Goal: Task Accomplishment & Management: Manage account settings

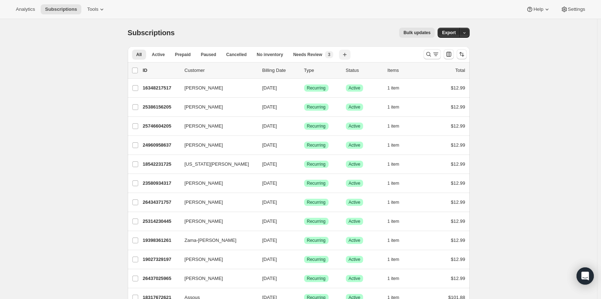
click at [350, 51] on button "Create new view" at bounding box center [345, 55] width 12 height 10
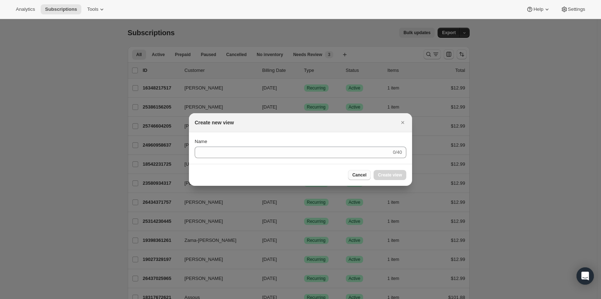
click at [358, 172] on button "Cancel" at bounding box center [359, 175] width 23 height 10
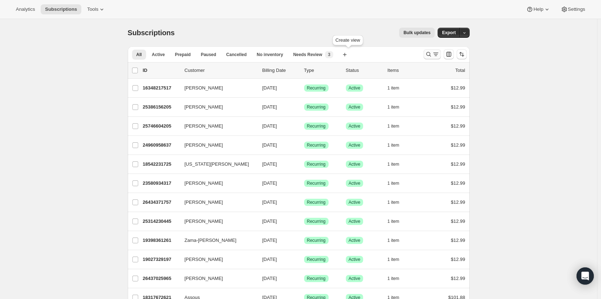
click at [435, 56] on icon "Search and filter results" at bounding box center [435, 54] width 7 height 7
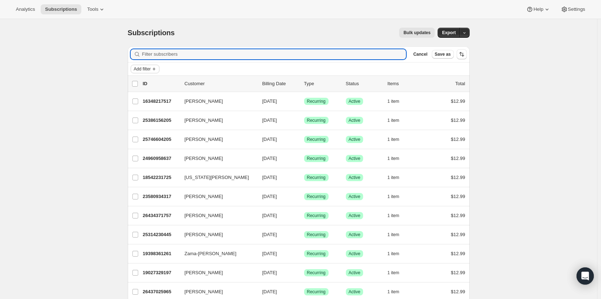
click at [149, 71] on span "Add filter" at bounding box center [142, 69] width 17 height 6
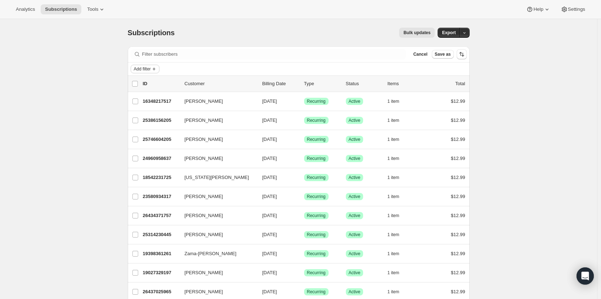
click at [155, 66] on icon "Add filter" at bounding box center [154, 69] width 6 height 6
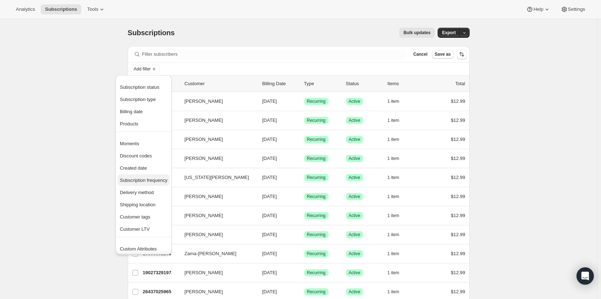
click at [148, 179] on span "Subscription frequency" at bounding box center [143, 180] width 47 height 5
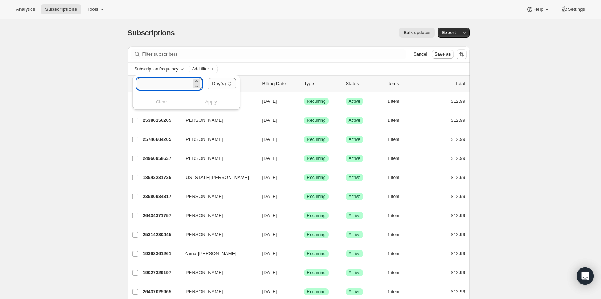
click at [177, 86] on input "number" at bounding box center [164, 84] width 55 height 12
type input "2"
click at [210, 87] on select "Day(s) Week(s) Month(s) Year(s)" at bounding box center [222, 84] width 28 height 12
select select "WEEK"
click at [208, 78] on select "Day(s) Week(s) Month(s) Year(s)" at bounding box center [222, 84] width 28 height 12
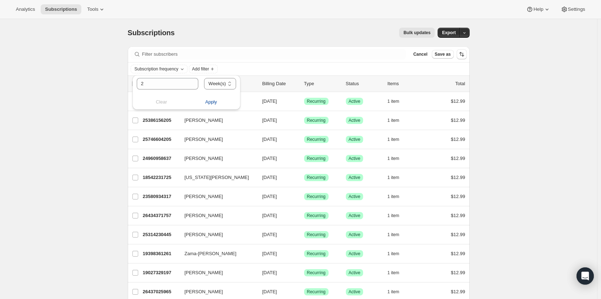
click at [214, 100] on span "Apply" at bounding box center [211, 102] width 12 height 7
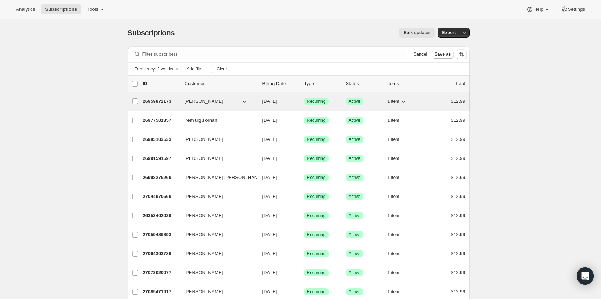
click at [167, 103] on p "26959872173" at bounding box center [161, 101] width 36 height 7
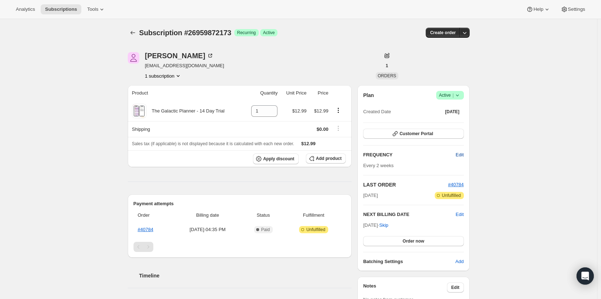
click at [463, 157] on span "Edit" at bounding box center [459, 154] width 8 height 7
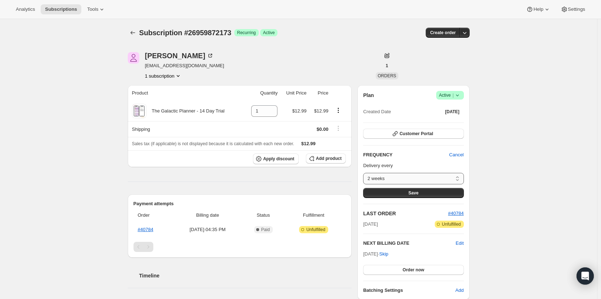
click at [427, 177] on select "2 weeks Custom..." at bounding box center [413, 179] width 100 height 12
select select "custom"
click at [365, 173] on select "2 weeks Custom..." at bounding box center [413, 179] width 100 height 12
select select "MONTH"
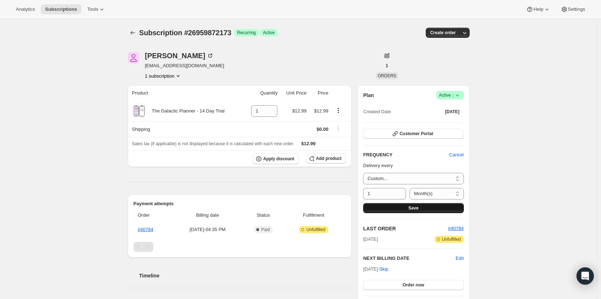
click at [412, 211] on button "Save" at bounding box center [413, 208] width 100 height 10
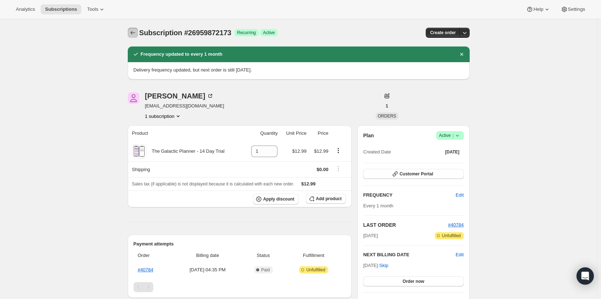
click at [136, 33] on icon "Subscriptions" at bounding box center [132, 32] width 7 height 7
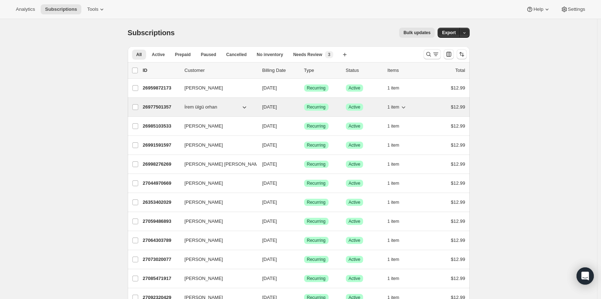
click at [157, 108] on p "26977501357" at bounding box center [161, 107] width 36 height 7
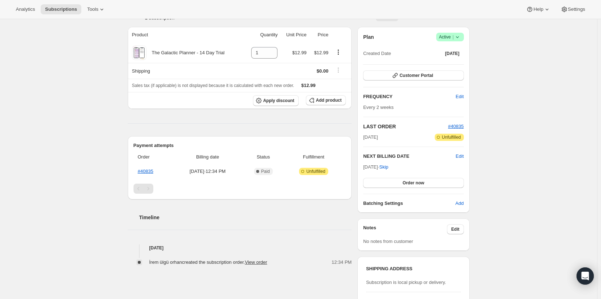
scroll to position [72, 0]
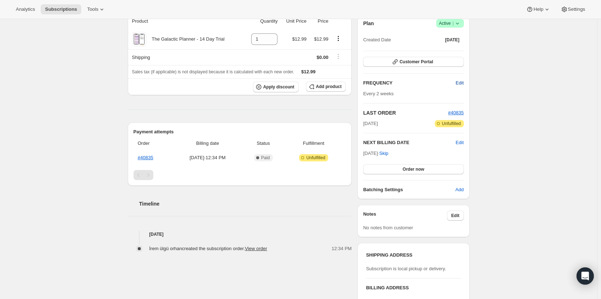
click at [456, 80] on button "Edit" at bounding box center [459, 83] width 17 height 12
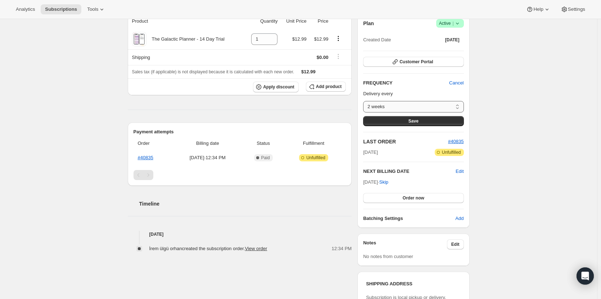
click at [428, 105] on select "2 weeks Custom..." at bounding box center [413, 107] width 100 height 12
select select "custom"
click at [365, 101] on select "2 weeks Custom..." at bounding box center [413, 107] width 100 height 12
select select "MONTH"
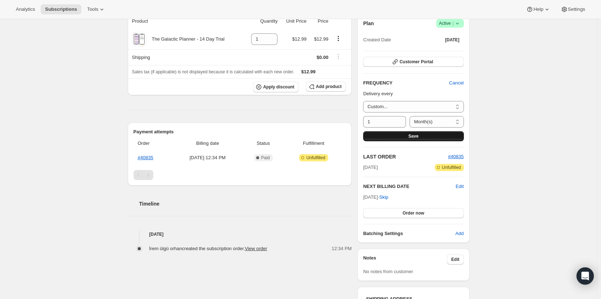
click at [429, 139] on button "Save" at bounding box center [413, 136] width 100 height 10
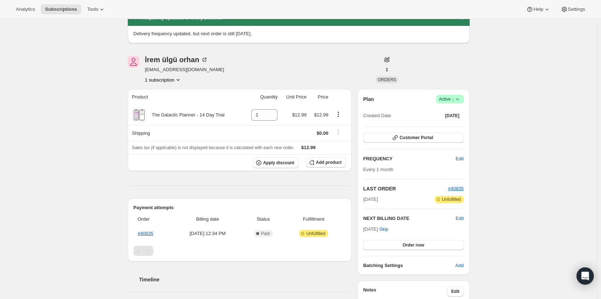
scroll to position [0, 0]
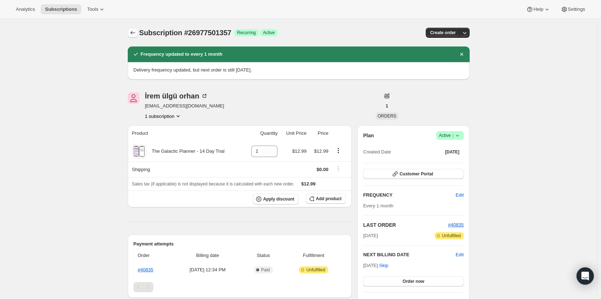
click at [135, 31] on icon "Subscriptions" at bounding box center [132, 32] width 7 height 7
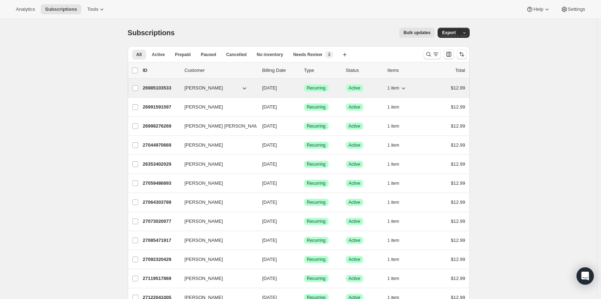
click at [168, 87] on p "26985103533" at bounding box center [161, 88] width 36 height 7
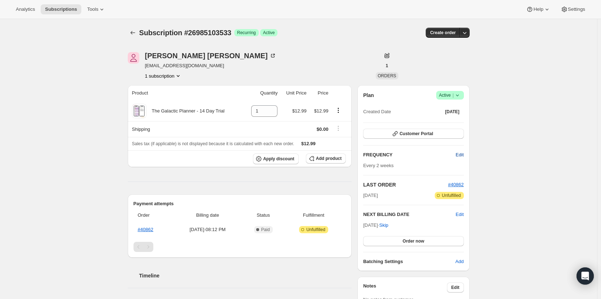
click at [462, 155] on span "Edit" at bounding box center [459, 154] width 8 height 7
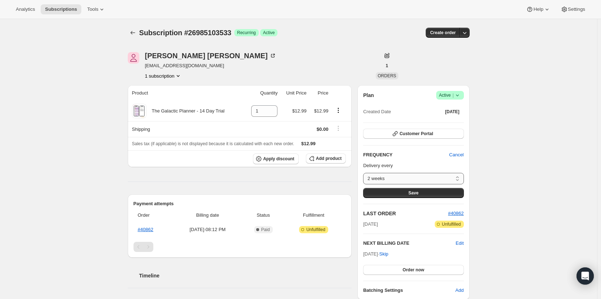
click at [418, 180] on select "2 weeks Custom..." at bounding box center [413, 179] width 100 height 12
select select "custom"
click at [365, 173] on select "2 weeks Custom..." at bounding box center [413, 179] width 100 height 12
select select "MONTH"
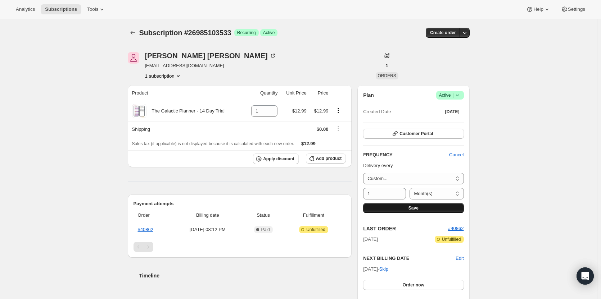
click at [420, 211] on button "Save" at bounding box center [413, 208] width 100 height 10
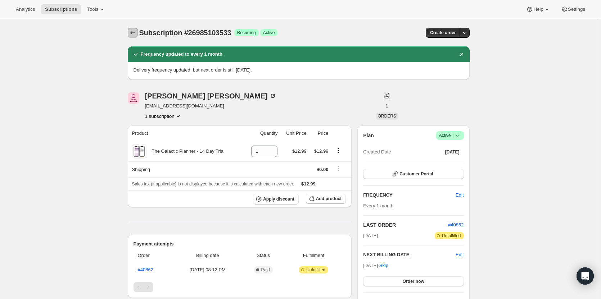
click at [134, 32] on icon "Subscriptions" at bounding box center [132, 33] width 5 height 4
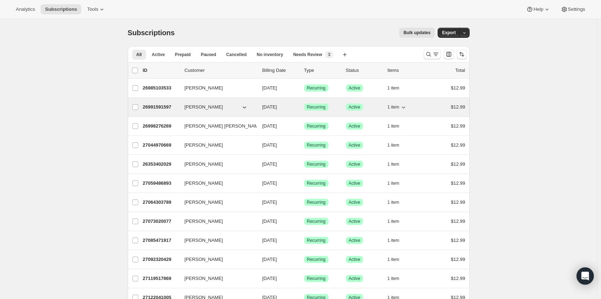
click at [157, 105] on p "26991591597" at bounding box center [161, 107] width 36 height 7
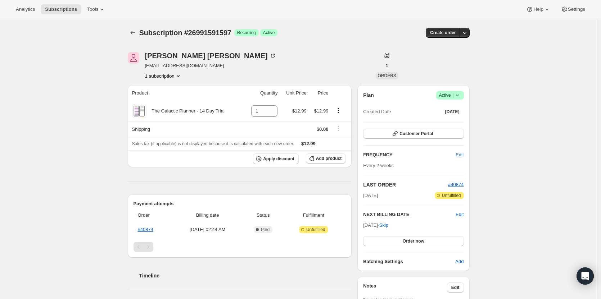
click at [458, 154] on span "Edit" at bounding box center [459, 154] width 8 height 7
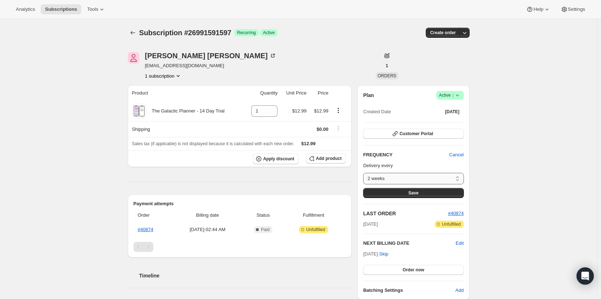
click at [402, 180] on select "2 weeks Custom..." at bounding box center [413, 179] width 100 height 12
select select "custom"
click at [365, 173] on select "2 weeks Custom..." at bounding box center [413, 179] width 100 height 12
select select "MONTH"
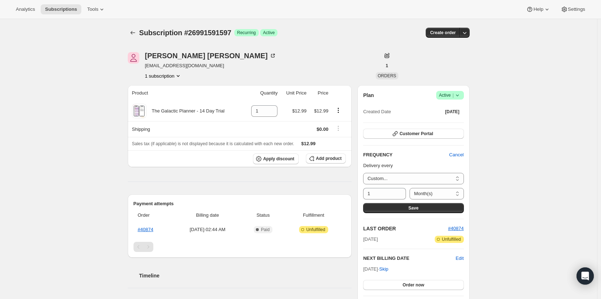
drag, startPoint x: 399, startPoint y: 209, endPoint x: 509, endPoint y: 198, distance: 111.4
click at [509, 198] on div "Subscription #26991591597. This page is ready Subscription #26991591597 Success…" at bounding box center [298, 281] width 597 height 524
click at [446, 207] on button "Save" at bounding box center [413, 208] width 100 height 10
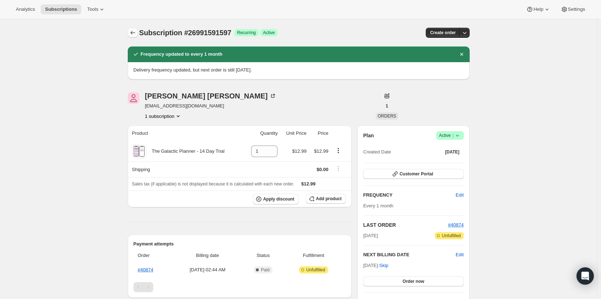
click at [134, 36] on icon "Subscriptions" at bounding box center [132, 32] width 7 height 7
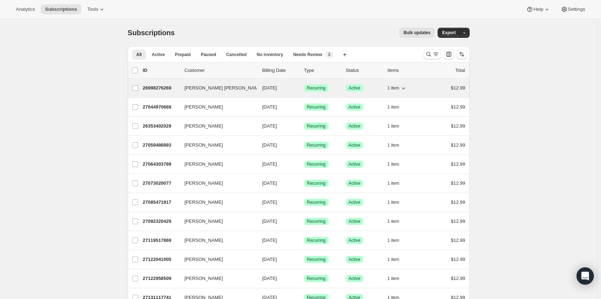
click at [167, 88] on p "26998276269" at bounding box center [161, 88] width 36 height 7
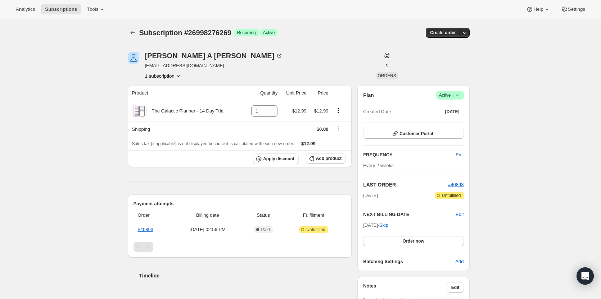
click at [460, 159] on button "Edit" at bounding box center [459, 155] width 17 height 12
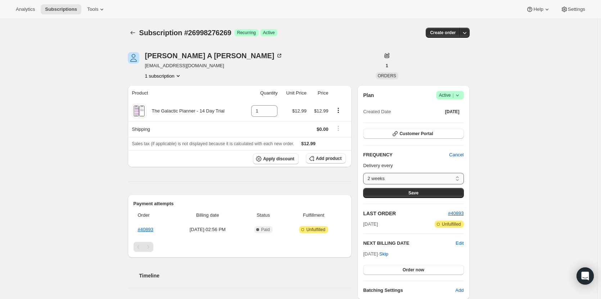
click at [451, 178] on select "2 weeks Custom..." at bounding box center [413, 179] width 100 height 12
select select "custom"
click at [365, 173] on select "2 weeks Custom..." at bounding box center [413, 179] width 100 height 12
select select "MONTH"
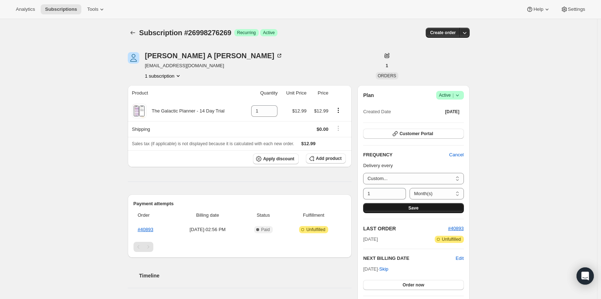
click at [414, 207] on span "Save" at bounding box center [413, 208] width 10 height 6
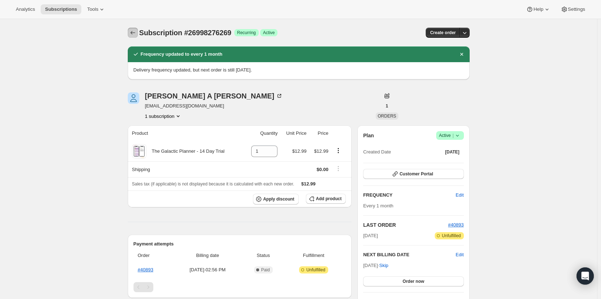
click at [135, 35] on icon "Subscriptions" at bounding box center [132, 32] width 7 height 7
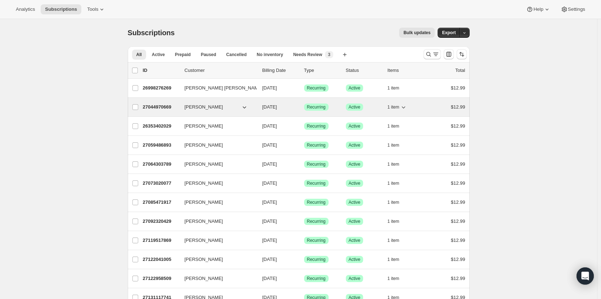
click at [151, 108] on p "27044970669" at bounding box center [161, 107] width 36 height 7
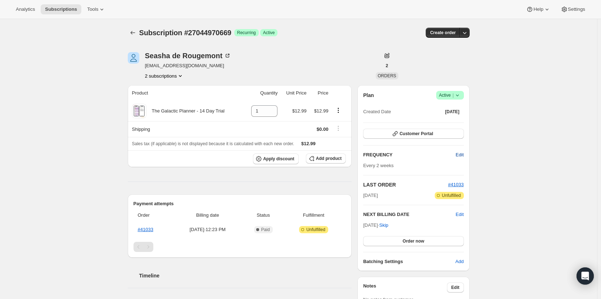
click at [459, 153] on span "Edit" at bounding box center [459, 154] width 8 height 7
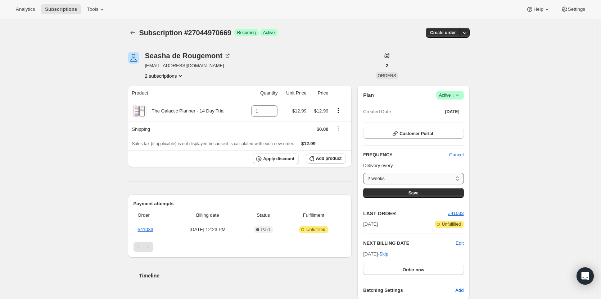
click at [421, 179] on select "2 weeks Custom..." at bounding box center [413, 179] width 100 height 12
select select "custom"
click at [365, 173] on select "2 weeks Custom..." at bounding box center [413, 179] width 100 height 12
select select "MONTH"
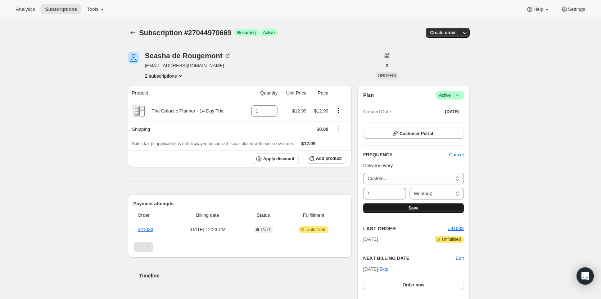
click at [418, 208] on span "Save" at bounding box center [413, 208] width 10 height 6
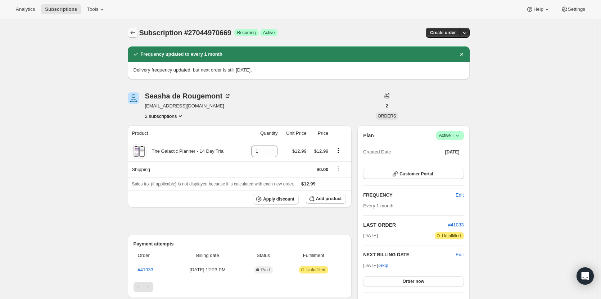
click at [130, 34] on button "Subscriptions" at bounding box center [133, 33] width 10 height 10
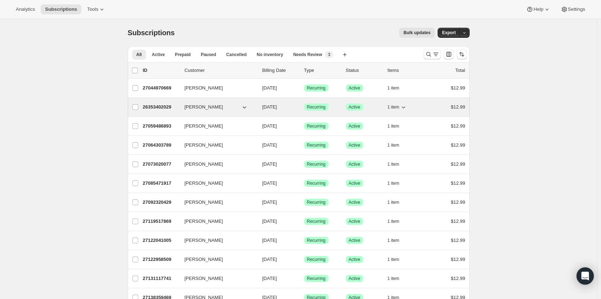
click at [151, 106] on p "26353402029" at bounding box center [161, 107] width 36 height 7
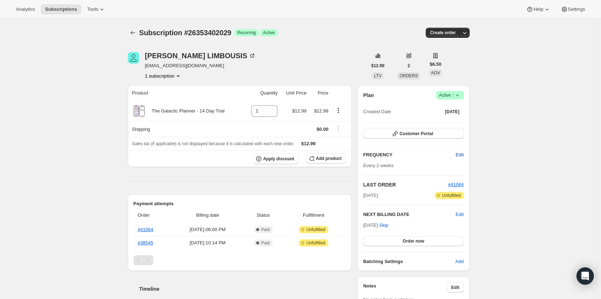
click at [462, 153] on span "Edit" at bounding box center [459, 154] width 8 height 7
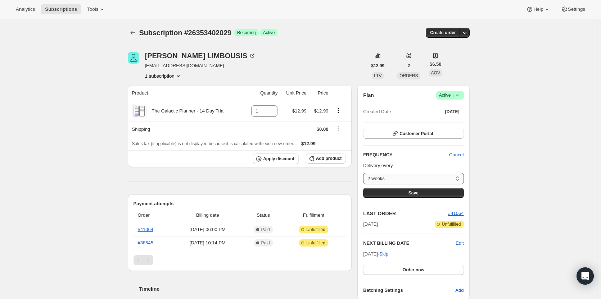
click at [428, 179] on select "2 weeks Custom..." at bounding box center [413, 179] width 100 height 12
select select "custom"
click at [365, 173] on select "2 weeks Custom..." at bounding box center [413, 179] width 100 height 12
select select "MONTH"
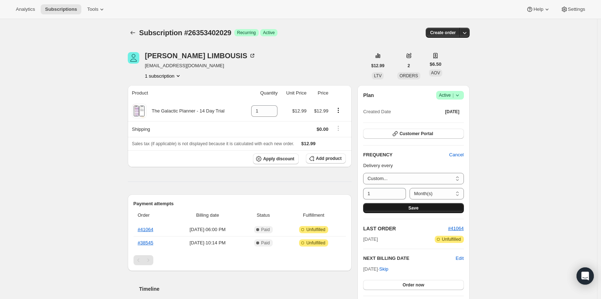
click at [406, 207] on button "Save" at bounding box center [413, 208] width 100 height 10
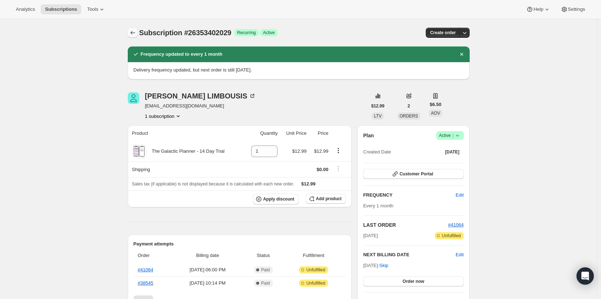
click at [132, 35] on icon "Subscriptions" at bounding box center [132, 32] width 7 height 7
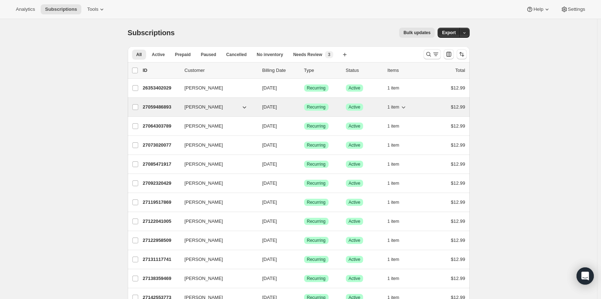
click at [159, 108] on p "27059486893" at bounding box center [161, 107] width 36 height 7
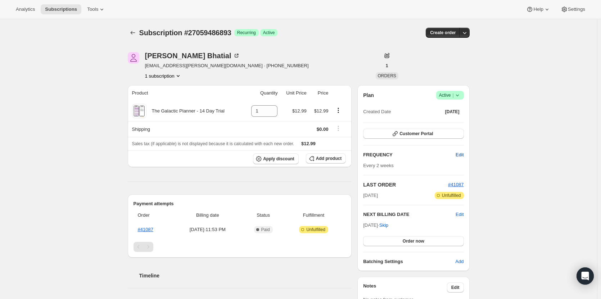
click at [463, 155] on span "Edit" at bounding box center [459, 154] width 8 height 7
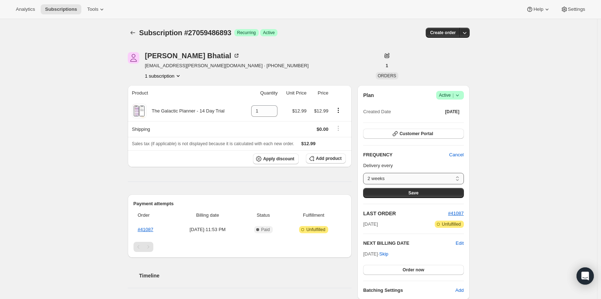
click at [445, 178] on select "2 weeks Custom..." at bounding box center [413, 179] width 100 height 12
select select "custom"
click at [365, 173] on select "2 weeks Custom..." at bounding box center [413, 179] width 100 height 12
select select "MONTH"
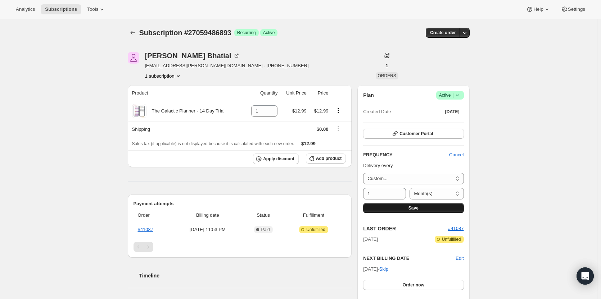
click at [418, 211] on button "Save" at bounding box center [413, 208] width 100 height 10
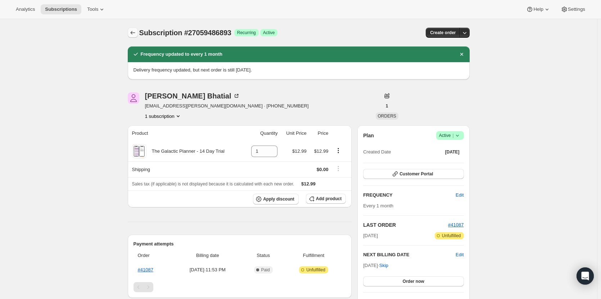
click at [133, 35] on icon "Subscriptions" at bounding box center [132, 32] width 7 height 7
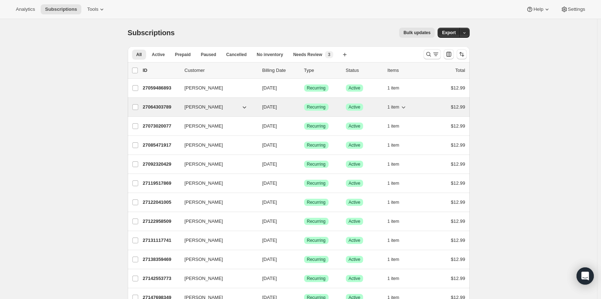
click at [169, 108] on p "27064303789" at bounding box center [161, 107] width 36 height 7
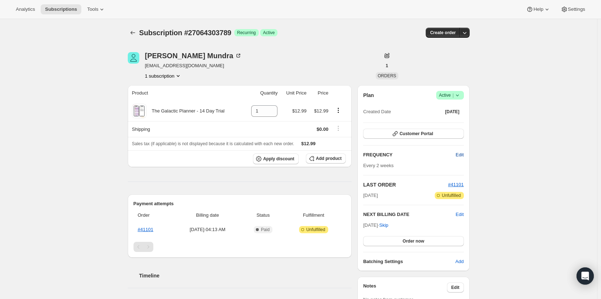
click at [460, 158] on button "Edit" at bounding box center [459, 155] width 17 height 12
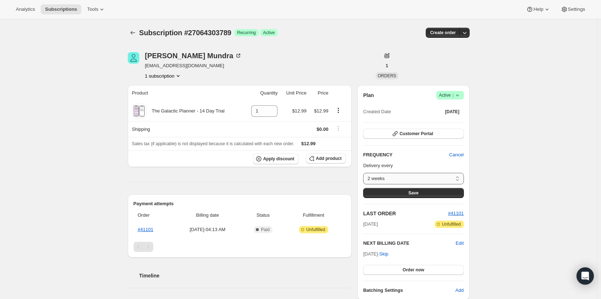
click at [432, 176] on select "2 weeks Custom..." at bounding box center [413, 179] width 100 height 12
select select "custom"
click at [365, 173] on select "2 weeks Custom..." at bounding box center [413, 179] width 100 height 12
select select "MONTH"
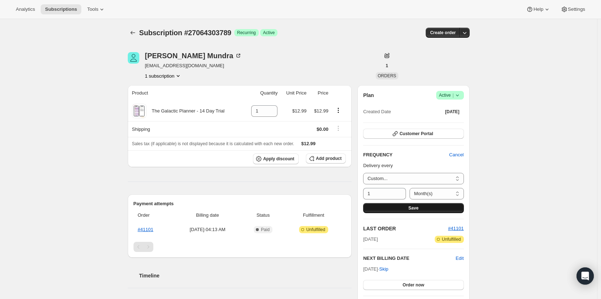
click at [393, 207] on button "Save" at bounding box center [413, 208] width 100 height 10
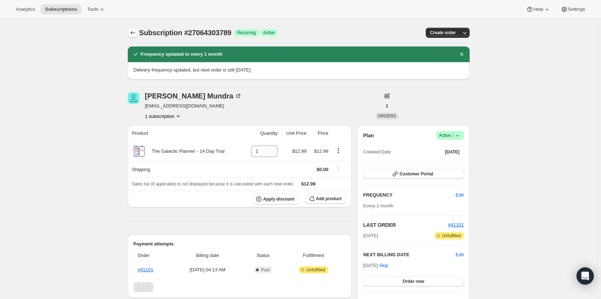
click at [136, 32] on icon "Subscriptions" at bounding box center [132, 32] width 7 height 7
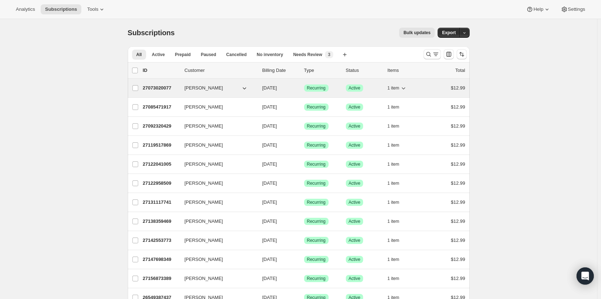
click at [164, 88] on p "27073020077" at bounding box center [161, 88] width 36 height 7
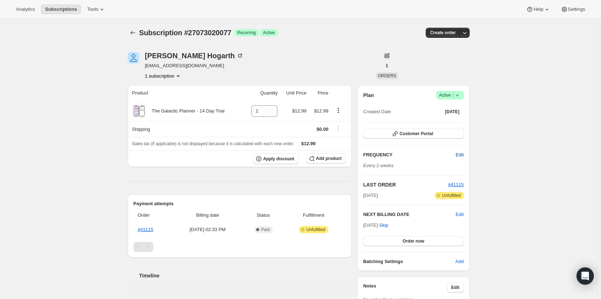
click at [458, 155] on span "Edit" at bounding box center [459, 154] width 8 height 7
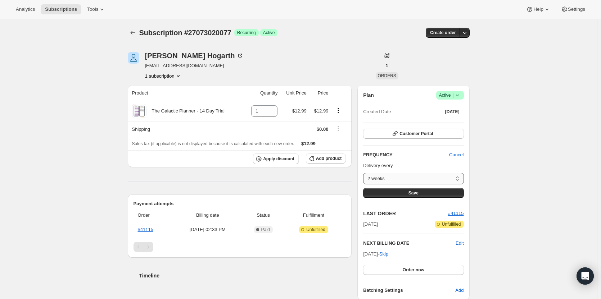
click at [416, 178] on select "2 weeks Custom..." at bounding box center [413, 179] width 100 height 12
select select "custom"
click at [365, 173] on select "2 weeks Custom..." at bounding box center [413, 179] width 100 height 12
select select "MONTH"
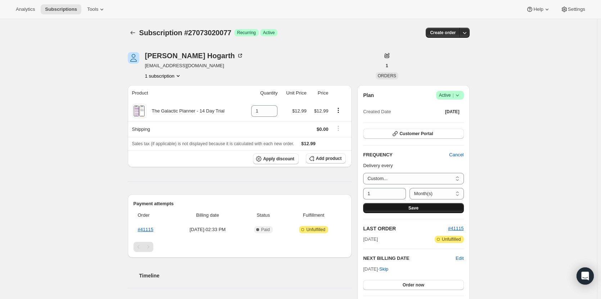
click at [398, 205] on button "Save" at bounding box center [413, 208] width 100 height 10
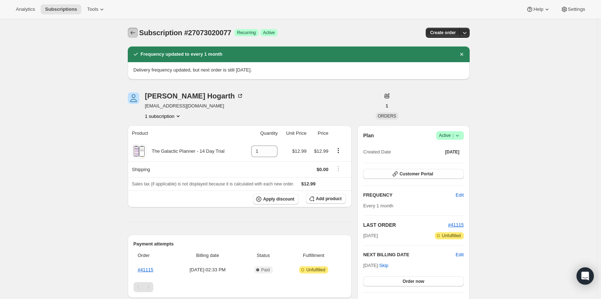
click at [135, 35] on icon "Subscriptions" at bounding box center [132, 32] width 7 height 7
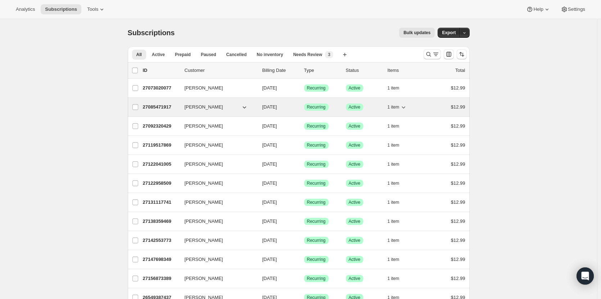
click at [154, 106] on p "27085471917" at bounding box center [161, 107] width 36 height 7
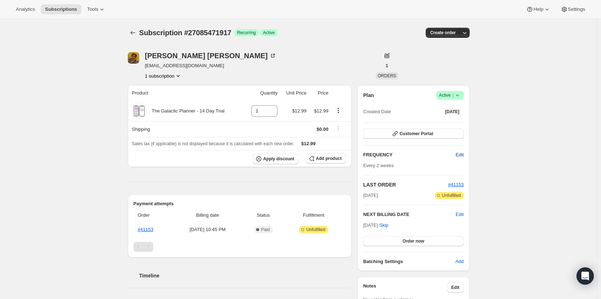
click at [463, 156] on span "Edit" at bounding box center [459, 154] width 8 height 7
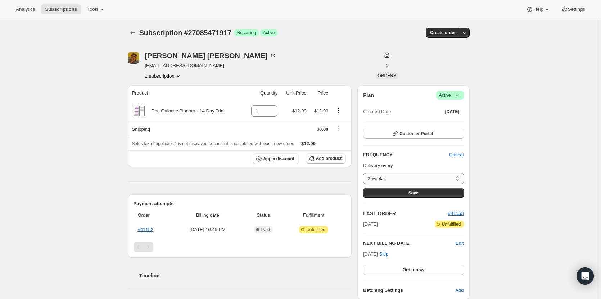
click at [439, 177] on select "2 weeks Custom..." at bounding box center [413, 179] width 100 height 12
select select "custom"
click at [365, 173] on select "2 weeks Custom..." at bounding box center [413, 179] width 100 height 12
select select "MONTH"
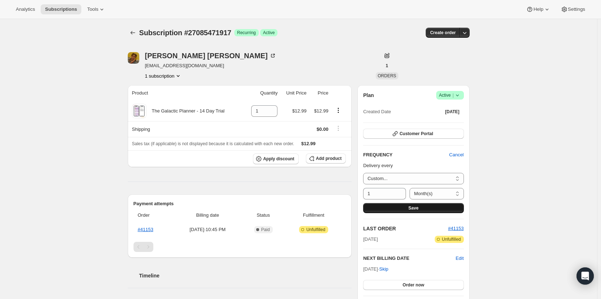
click at [417, 208] on span "Save" at bounding box center [413, 208] width 10 height 6
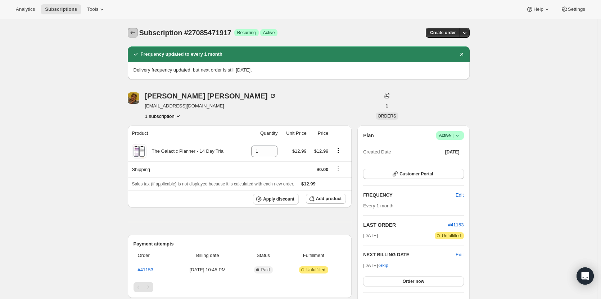
click at [134, 29] on button "Subscriptions" at bounding box center [133, 33] width 10 height 10
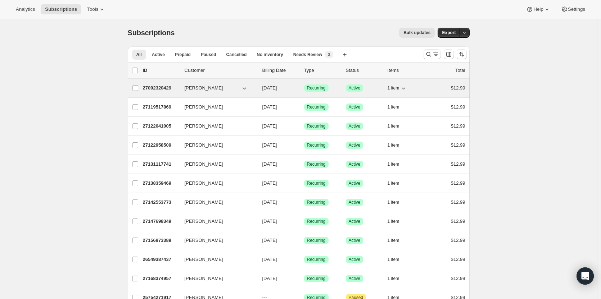
click at [202, 85] on span "[PERSON_NAME]" at bounding box center [204, 88] width 38 height 7
click at [168, 86] on p "27092320429" at bounding box center [161, 88] width 36 height 7
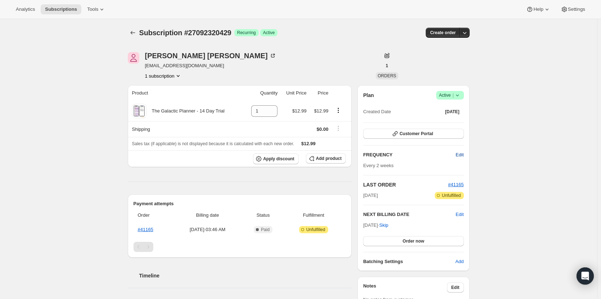
click at [462, 155] on span "Edit" at bounding box center [459, 154] width 8 height 7
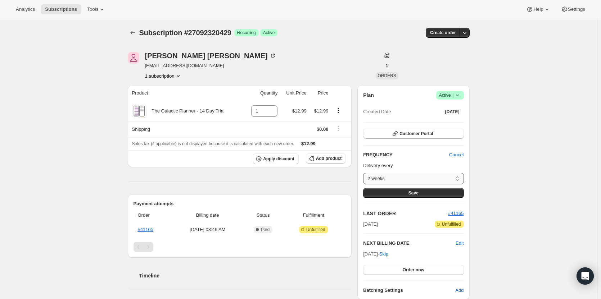
click at [436, 176] on select "2 weeks Custom..." at bounding box center [413, 179] width 100 height 12
select select "custom"
click at [365, 173] on select "2 weeks Custom..." at bounding box center [413, 179] width 100 height 12
select select "MONTH"
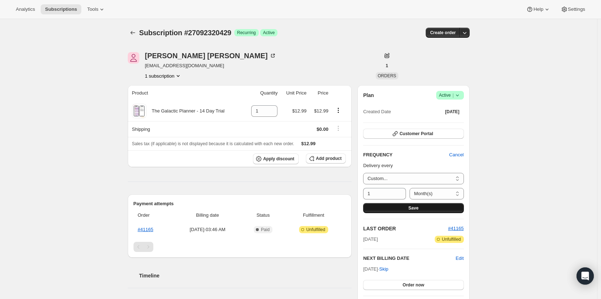
click at [425, 207] on button "Save" at bounding box center [413, 208] width 100 height 10
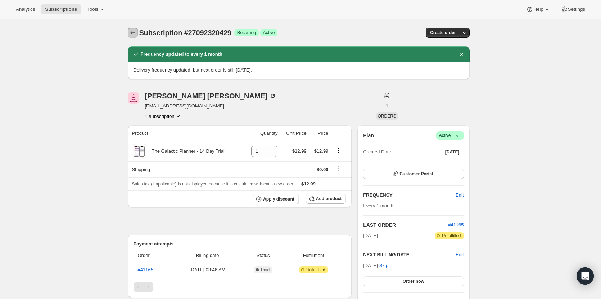
click at [132, 32] on icon "Subscriptions" at bounding box center [132, 32] width 7 height 7
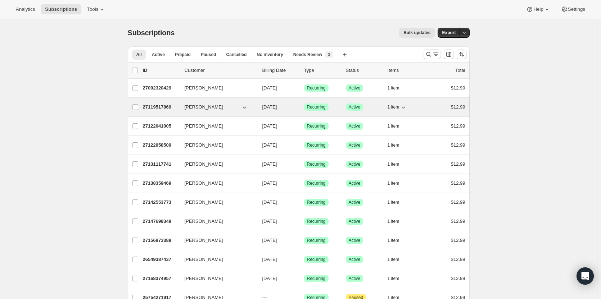
click at [153, 105] on p "27119517869" at bounding box center [161, 107] width 36 height 7
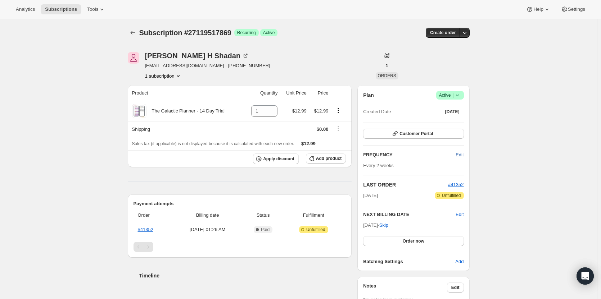
click at [463, 157] on span "Edit" at bounding box center [459, 154] width 8 height 7
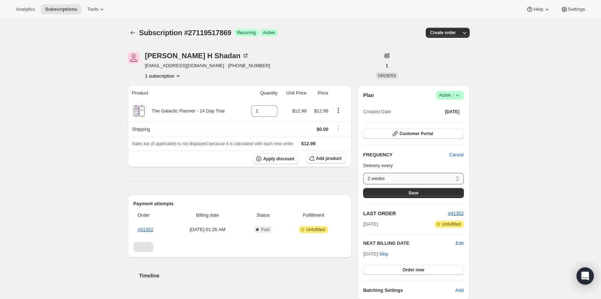
click at [448, 181] on select "2 weeks Custom..." at bounding box center [413, 179] width 100 height 12
select select "custom"
click at [365, 173] on select "2 weeks Custom..." at bounding box center [413, 179] width 100 height 12
select select "MONTH"
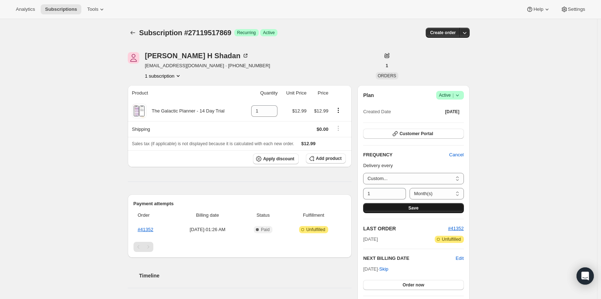
click at [410, 210] on span "Save" at bounding box center [413, 208] width 10 height 6
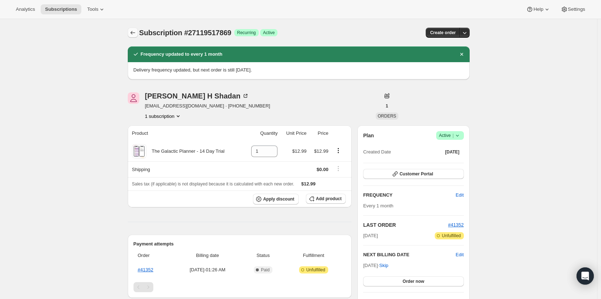
click at [133, 33] on icon "Subscriptions" at bounding box center [132, 33] width 5 height 4
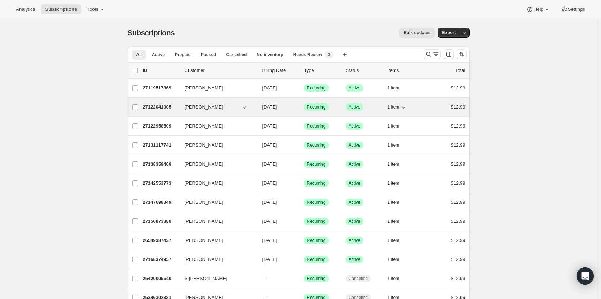
click at [195, 106] on span "[PERSON_NAME]" at bounding box center [204, 107] width 38 height 7
click at [158, 107] on p "27122041005" at bounding box center [161, 107] width 36 height 7
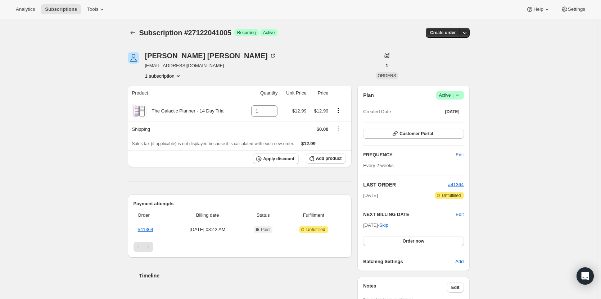
click at [455, 155] on button "Edit" at bounding box center [459, 155] width 17 height 12
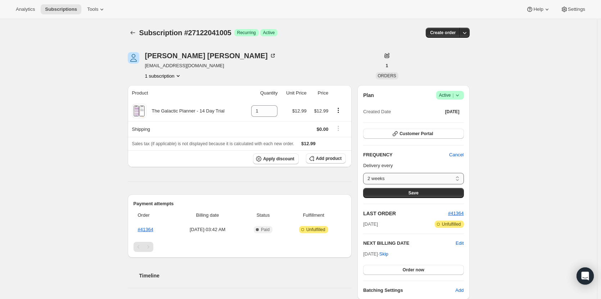
click at [430, 177] on select "2 weeks Custom..." at bounding box center [413, 179] width 100 height 12
select select "custom"
click at [365, 173] on select "2 weeks Custom..." at bounding box center [413, 179] width 100 height 12
select select "MONTH"
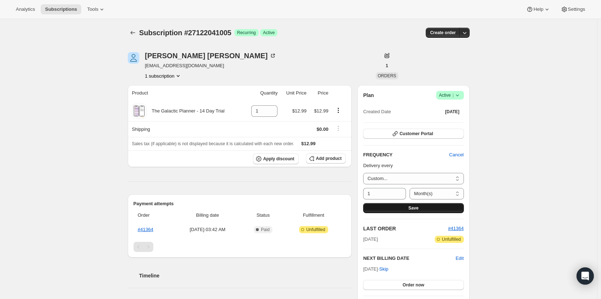
click at [415, 208] on span "Save" at bounding box center [413, 208] width 10 height 6
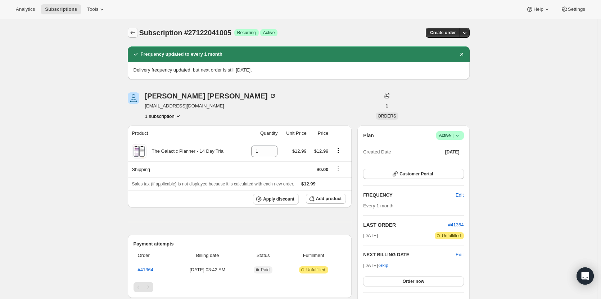
click at [134, 31] on icon "Subscriptions" at bounding box center [132, 32] width 7 height 7
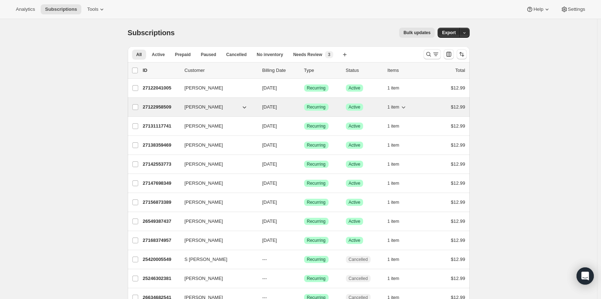
click at [159, 106] on p "27122958509" at bounding box center [161, 107] width 36 height 7
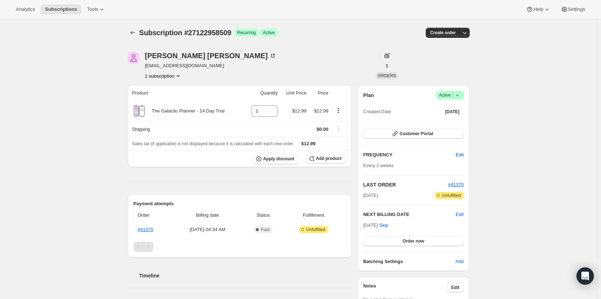
click at [463, 156] on span "Edit" at bounding box center [459, 154] width 8 height 7
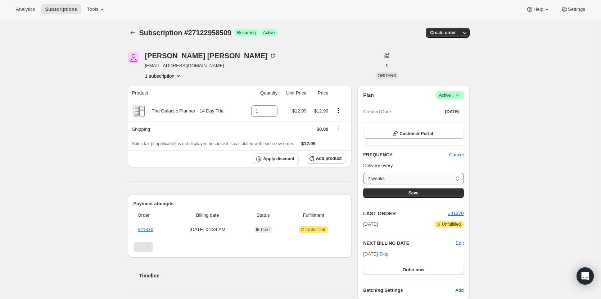
click at [448, 181] on select "2 weeks Custom..." at bounding box center [413, 179] width 100 height 12
select select "custom"
click at [365, 173] on select "2 weeks Custom..." at bounding box center [413, 179] width 100 height 12
select select "MONTH"
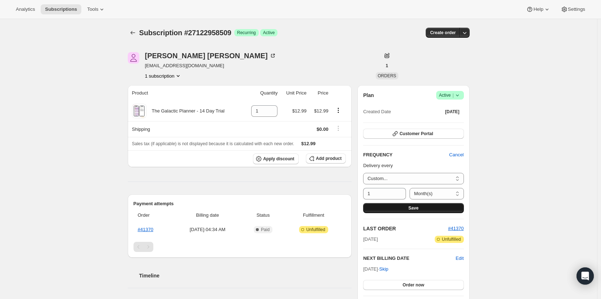
click at [423, 211] on button "Save" at bounding box center [413, 208] width 100 height 10
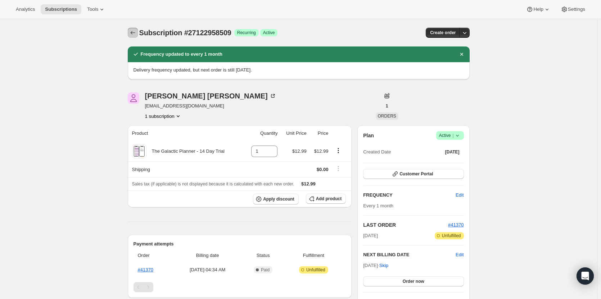
click at [138, 32] on button "Subscriptions" at bounding box center [133, 33] width 10 height 10
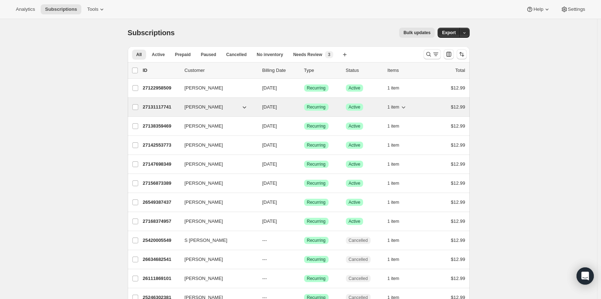
click at [158, 107] on p "27131117741" at bounding box center [161, 107] width 36 height 7
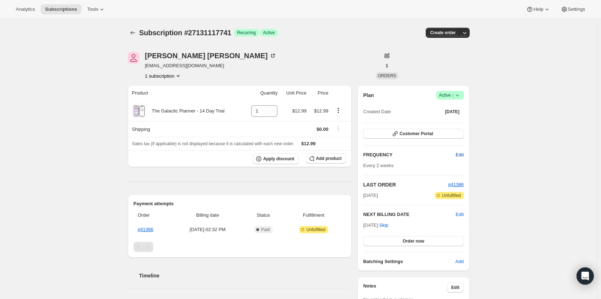
click at [460, 156] on span "Edit" at bounding box center [459, 154] width 8 height 7
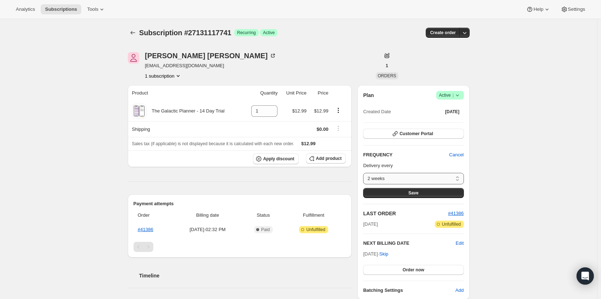
click at [440, 177] on select "2 weeks Custom..." at bounding box center [413, 179] width 100 height 12
select select "custom"
click at [365, 173] on select "2 weeks Custom..." at bounding box center [413, 179] width 100 height 12
select select "MONTH"
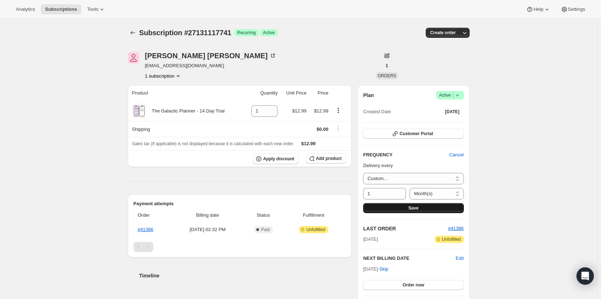
click at [407, 208] on button "Save" at bounding box center [413, 208] width 100 height 10
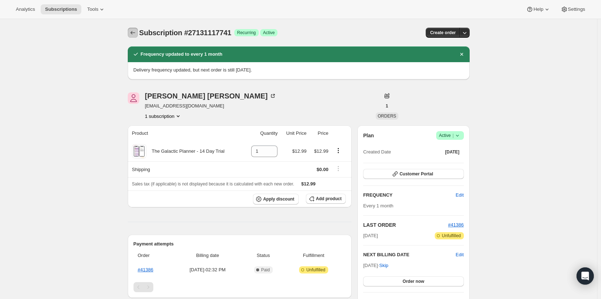
click at [132, 30] on icon "Subscriptions" at bounding box center [132, 32] width 7 height 7
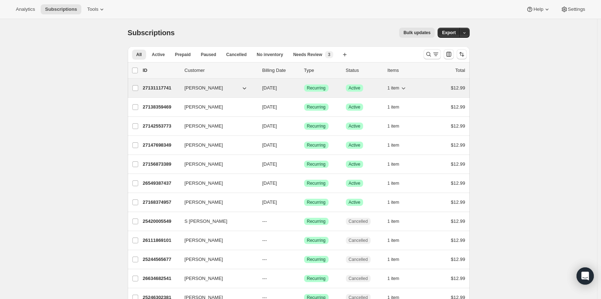
click at [158, 91] on p "27131117741" at bounding box center [161, 88] width 36 height 7
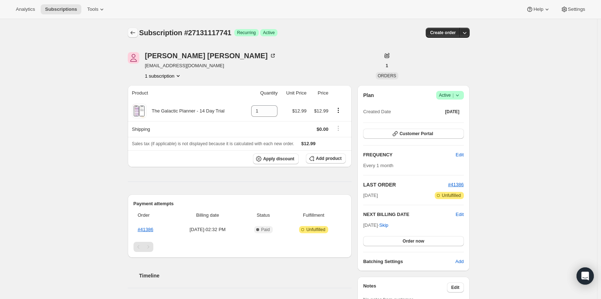
click at [134, 33] on icon "Subscriptions" at bounding box center [132, 32] width 7 height 7
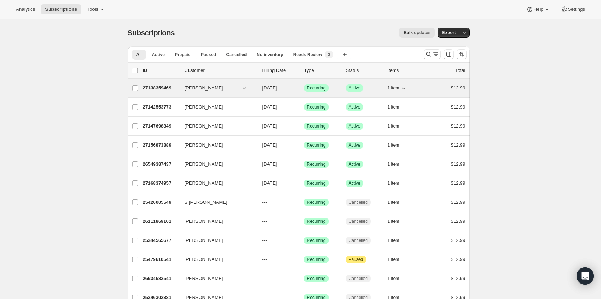
click at [171, 91] on p "27138359469" at bounding box center [161, 88] width 36 height 7
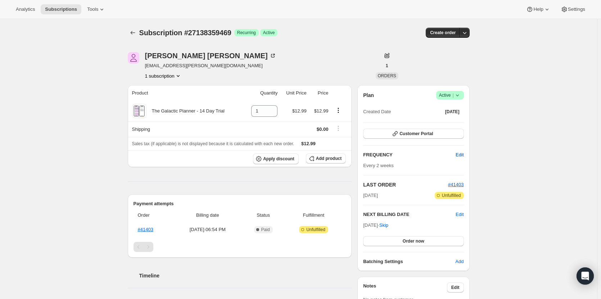
click at [460, 153] on span "Edit" at bounding box center [459, 154] width 8 height 7
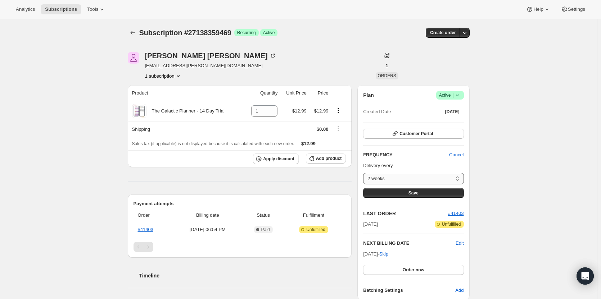
click at [449, 177] on select "2 weeks Custom..." at bounding box center [413, 179] width 100 height 12
select select "custom"
click at [365, 173] on select "2 weeks Custom..." at bounding box center [413, 179] width 100 height 12
select select "MONTH"
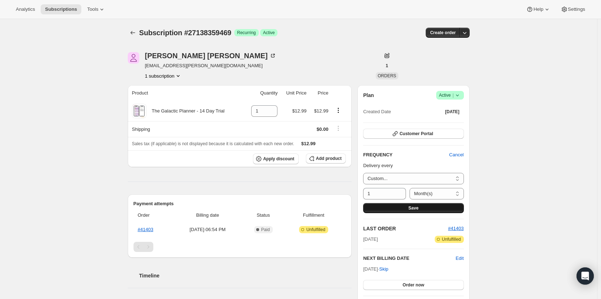
click at [427, 208] on button "Save" at bounding box center [413, 208] width 100 height 10
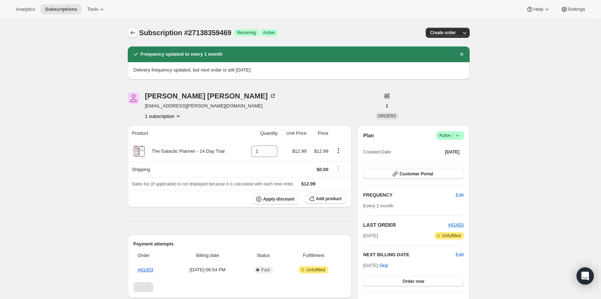
click at [133, 31] on icon "Subscriptions" at bounding box center [132, 32] width 7 height 7
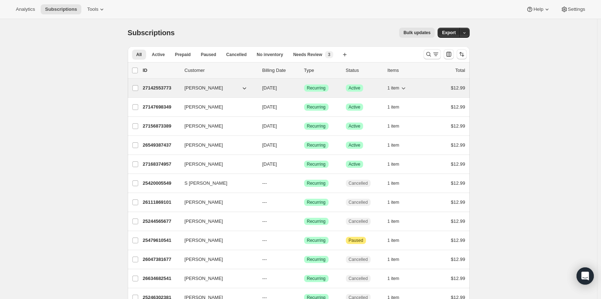
click at [172, 90] on p "27142553773" at bounding box center [161, 88] width 36 height 7
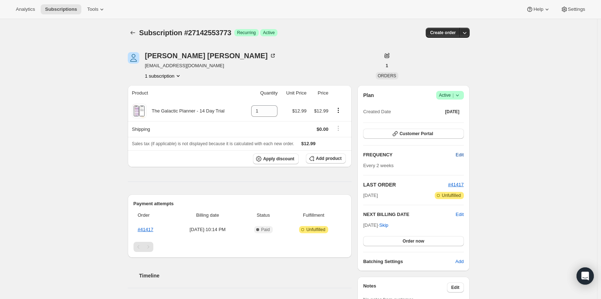
click at [462, 155] on span "Edit" at bounding box center [459, 154] width 8 height 7
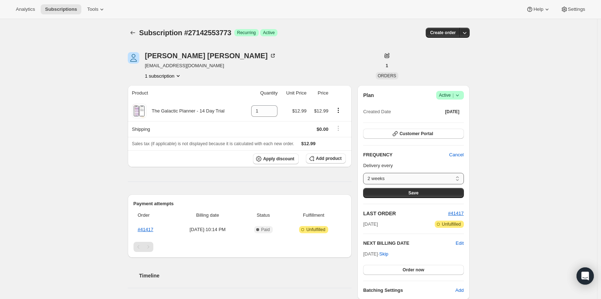
click at [453, 179] on select "2 weeks Custom..." at bounding box center [413, 179] width 100 height 12
select select "custom"
click at [365, 173] on select "2 weeks Custom..." at bounding box center [413, 179] width 100 height 12
select select "MONTH"
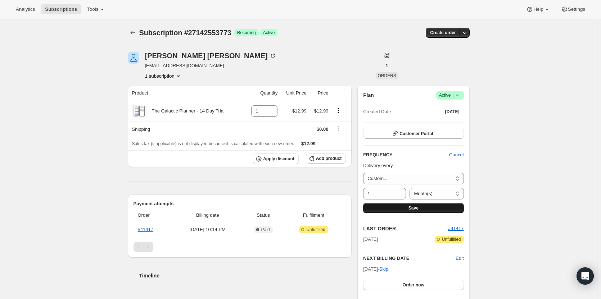
click at [444, 207] on button "Save" at bounding box center [413, 208] width 100 height 10
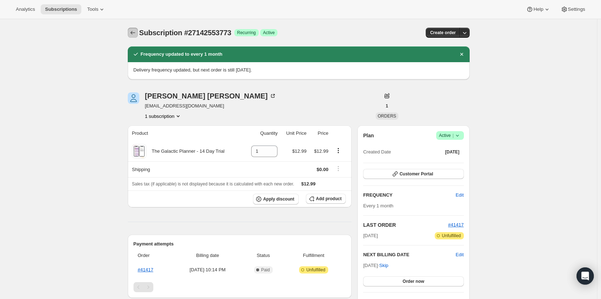
click at [136, 31] on icon "Subscriptions" at bounding box center [132, 32] width 7 height 7
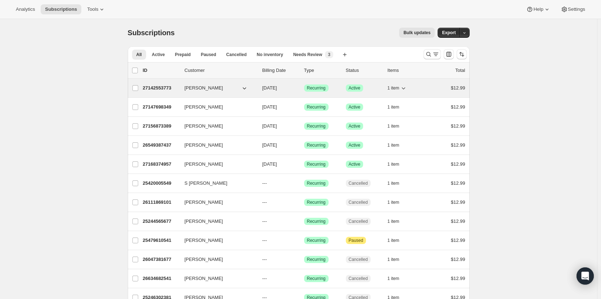
click at [157, 90] on p "27142553773" at bounding box center [161, 88] width 36 height 7
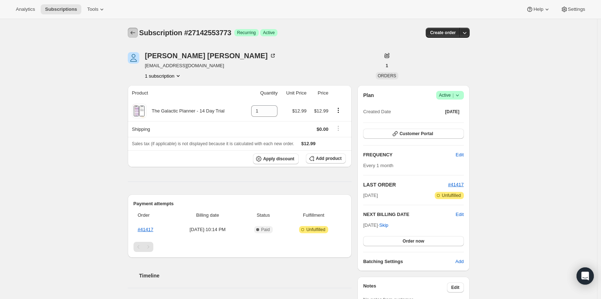
click at [134, 33] on icon "Subscriptions" at bounding box center [132, 32] width 7 height 7
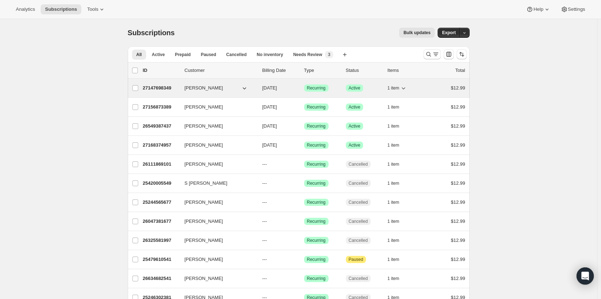
click at [174, 90] on p "27147698349" at bounding box center [161, 88] width 36 height 7
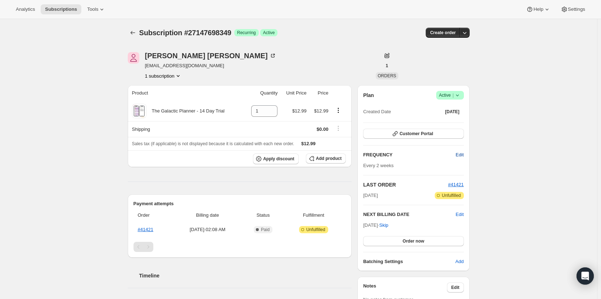
click at [455, 156] on button "Edit" at bounding box center [459, 155] width 17 height 12
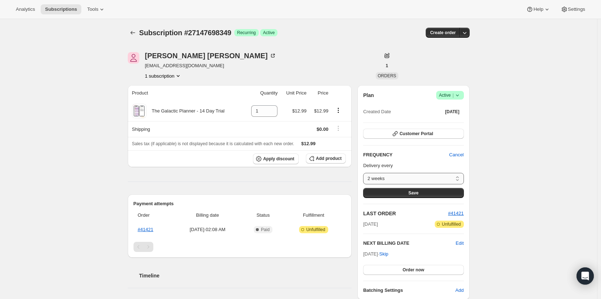
click at [440, 181] on select "2 weeks Custom..." at bounding box center [413, 179] width 100 height 12
select select "custom"
click at [365, 173] on select "2 weeks Custom..." at bounding box center [413, 179] width 100 height 12
select select "MONTH"
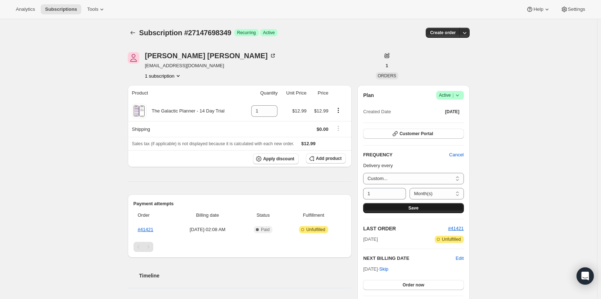
click at [414, 208] on span "Save" at bounding box center [413, 208] width 10 height 6
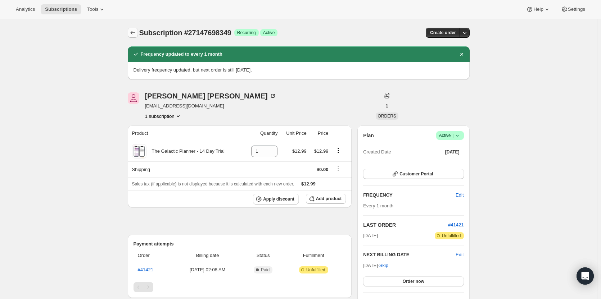
click at [136, 32] on icon "Subscriptions" at bounding box center [132, 32] width 7 height 7
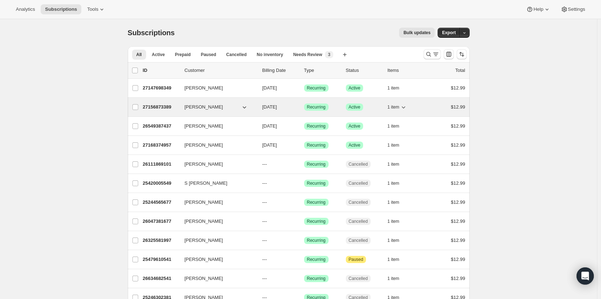
click at [164, 105] on p "27156873389" at bounding box center [161, 107] width 36 height 7
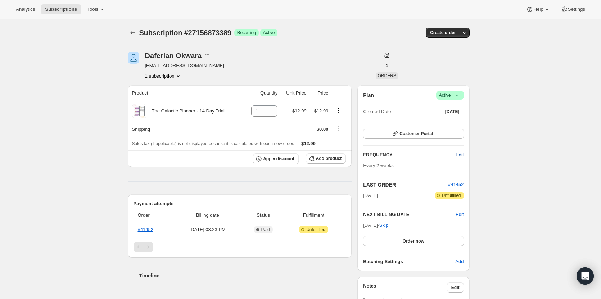
click at [458, 157] on span "Edit" at bounding box center [459, 154] width 8 height 7
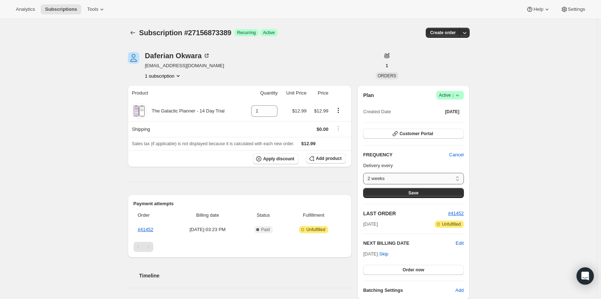
click at [436, 179] on select "2 weeks Custom..." at bounding box center [413, 179] width 100 height 12
select select "custom"
click at [365, 173] on select "2 weeks Custom..." at bounding box center [413, 179] width 100 height 12
select select "MONTH"
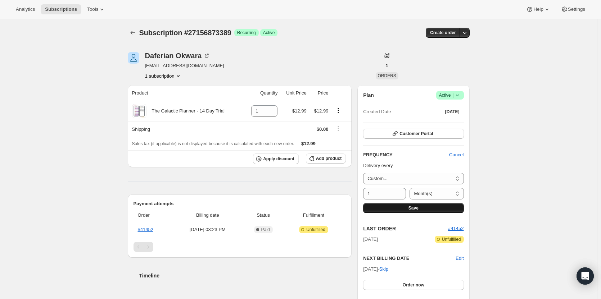
click at [411, 207] on span "Save" at bounding box center [413, 208] width 10 height 6
click at [133, 31] on icon "Subscriptions" at bounding box center [132, 32] width 7 height 7
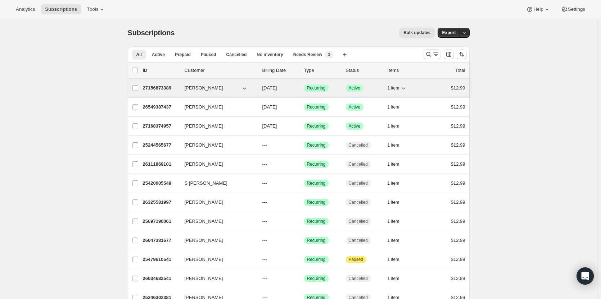
click at [158, 90] on p "27156873389" at bounding box center [161, 88] width 36 height 7
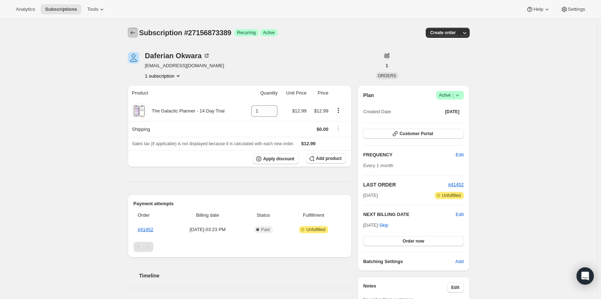
click at [132, 32] on icon "Subscriptions" at bounding box center [132, 32] width 7 height 7
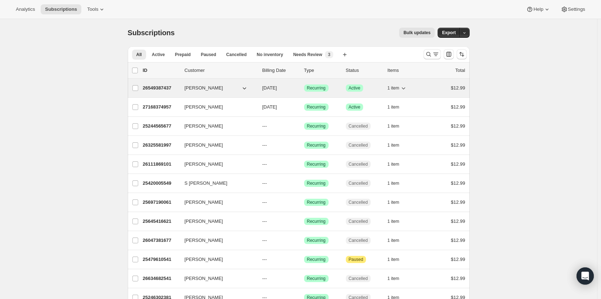
click at [157, 87] on p "26549387437" at bounding box center [161, 88] width 36 height 7
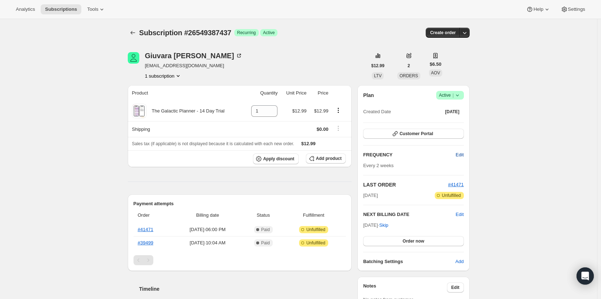
click at [461, 154] on span "Edit" at bounding box center [459, 154] width 8 height 7
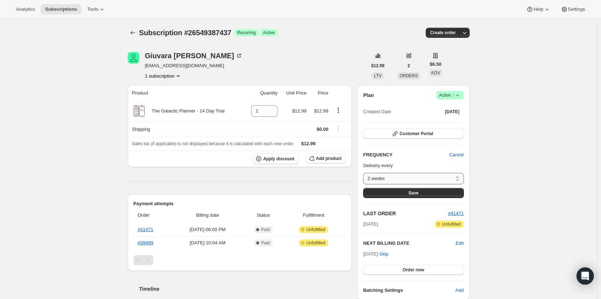
click at [435, 182] on select "2 weeks Custom..." at bounding box center [413, 179] width 100 height 12
select select "custom"
click at [365, 173] on select "2 weeks Custom..." at bounding box center [413, 179] width 100 height 12
select select "MONTH"
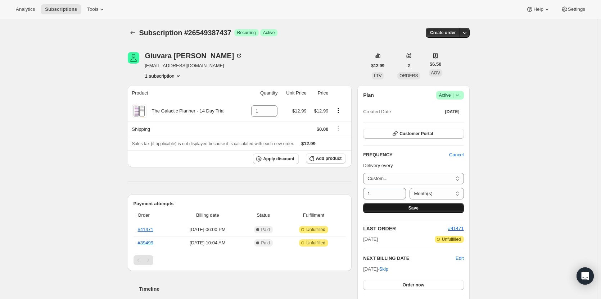
click at [434, 211] on button "Save" at bounding box center [413, 208] width 100 height 10
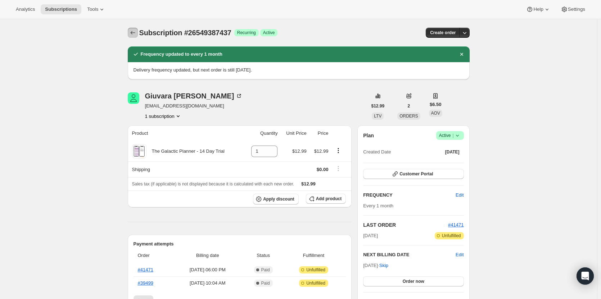
click at [136, 31] on icon "Subscriptions" at bounding box center [132, 32] width 7 height 7
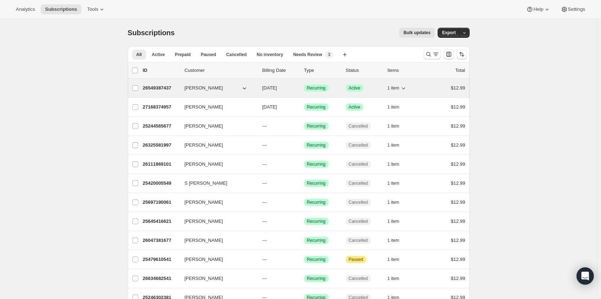
click at [174, 90] on p "26549387437" at bounding box center [161, 88] width 36 height 7
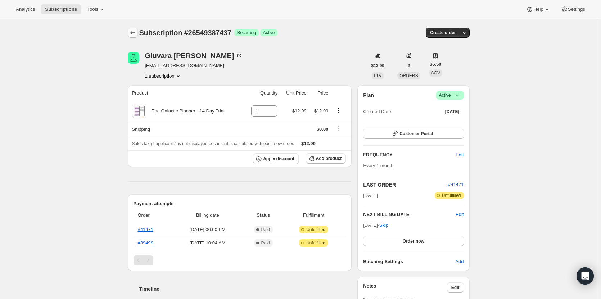
click at [136, 32] on icon "Subscriptions" at bounding box center [132, 32] width 7 height 7
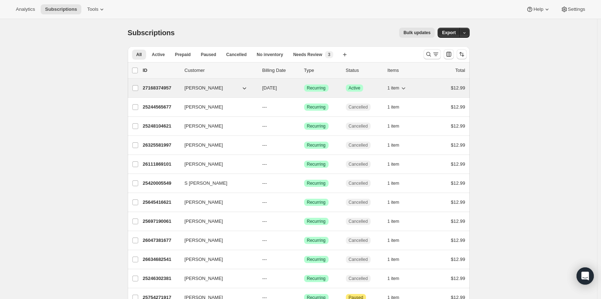
click at [205, 86] on span "[PERSON_NAME]" at bounding box center [204, 88] width 38 height 7
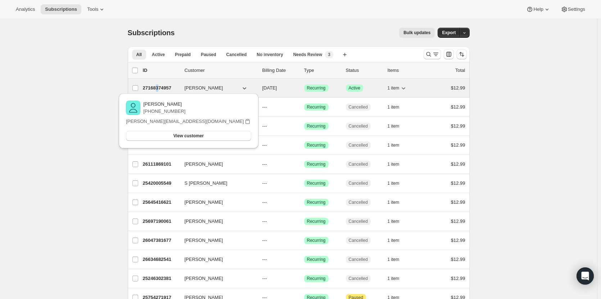
click at [160, 88] on p "27168374957" at bounding box center [161, 88] width 36 height 7
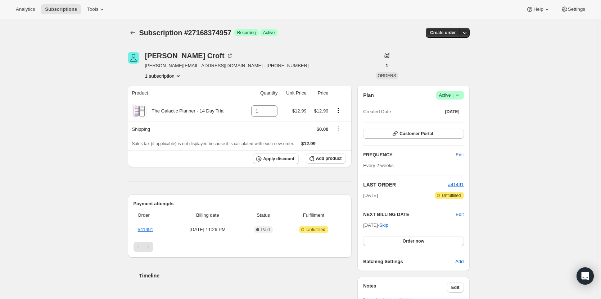
click at [459, 157] on span "Edit" at bounding box center [459, 154] width 8 height 7
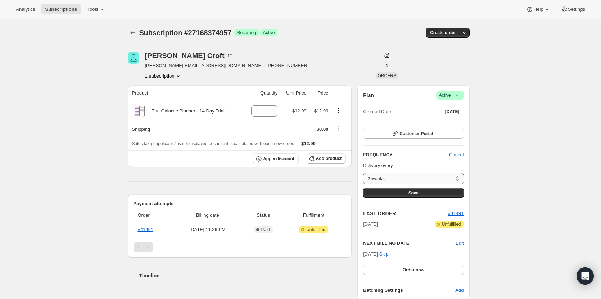
click at [418, 179] on select "2 weeks Custom..." at bounding box center [413, 179] width 100 height 12
select select "custom"
click at [365, 173] on select "2 weeks Custom..." at bounding box center [413, 179] width 100 height 12
select select "MONTH"
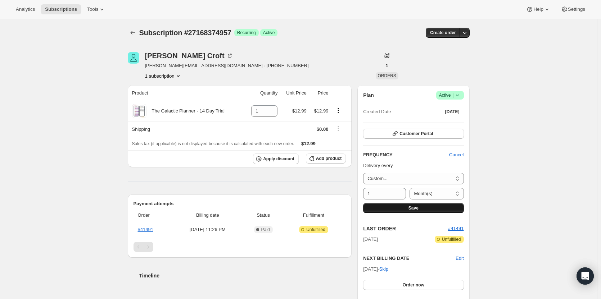
click at [414, 210] on span "Save" at bounding box center [413, 208] width 10 height 6
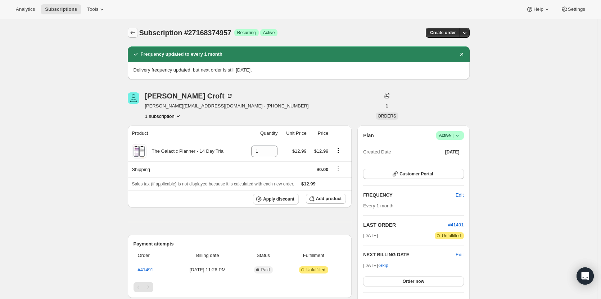
click at [134, 31] on icon "Subscriptions" at bounding box center [132, 32] width 7 height 7
